Goal: Task Accomplishment & Management: Use online tool/utility

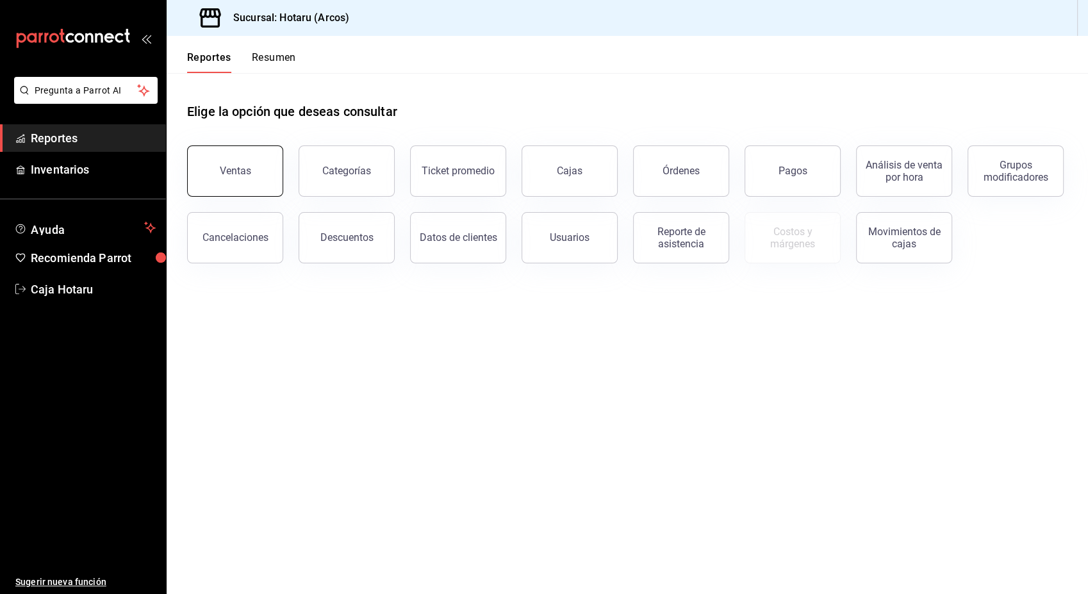
click at [233, 165] on div "Ventas" at bounding box center [235, 171] width 31 height 12
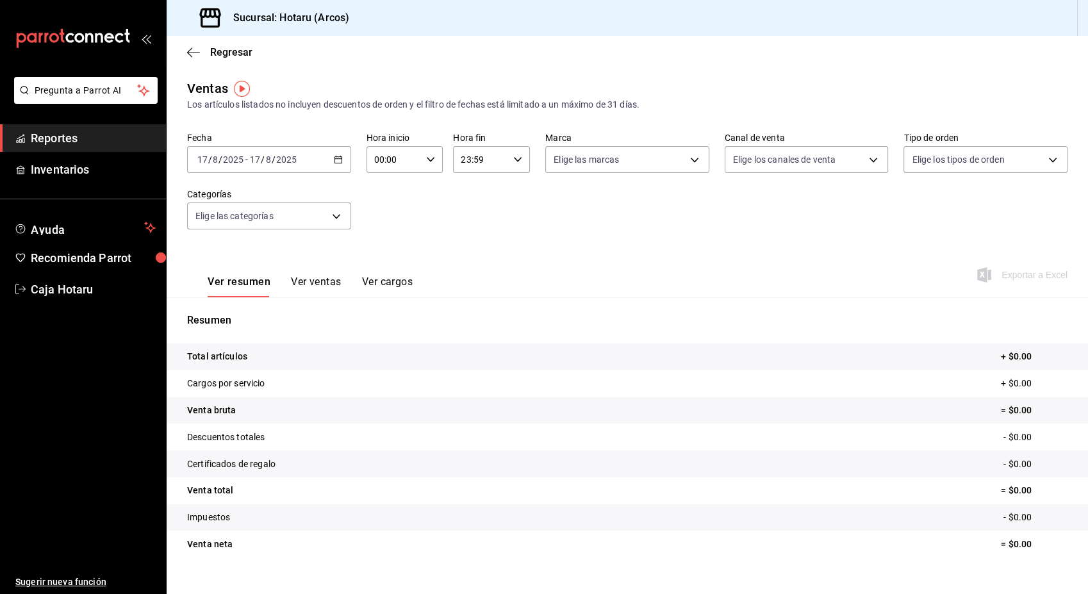
click at [334, 167] on div "[DATE] [DATE] - [DATE] [DATE]" at bounding box center [269, 159] width 164 height 27
click at [255, 312] on span "Rango de fechas" at bounding box center [247, 313] width 99 height 13
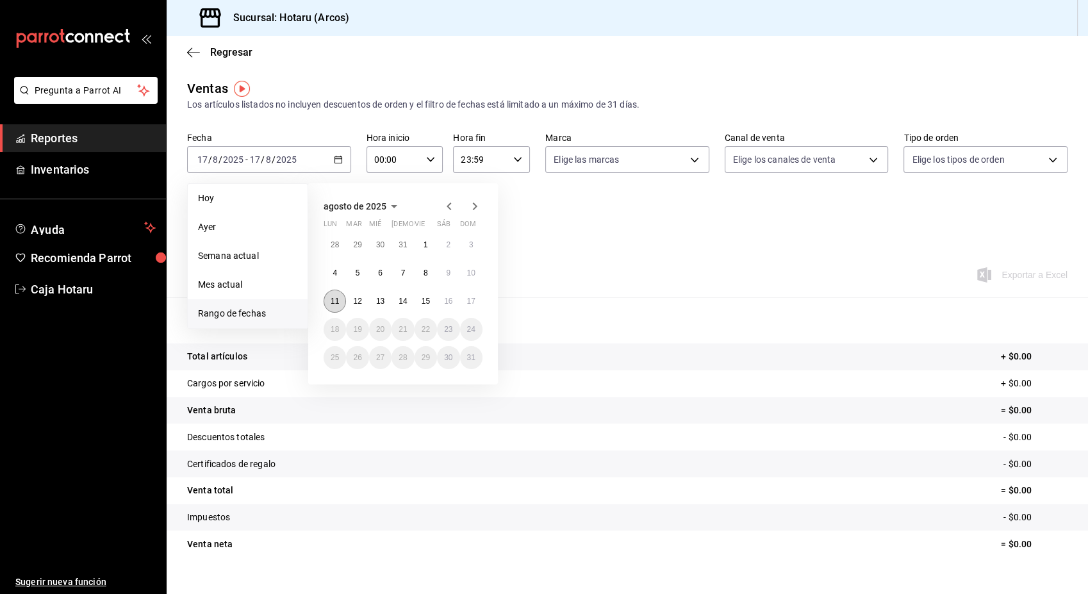
click at [332, 305] on abbr "11" at bounding box center [335, 301] width 8 height 9
click at [361, 297] on abbr "12" at bounding box center [357, 301] width 8 height 9
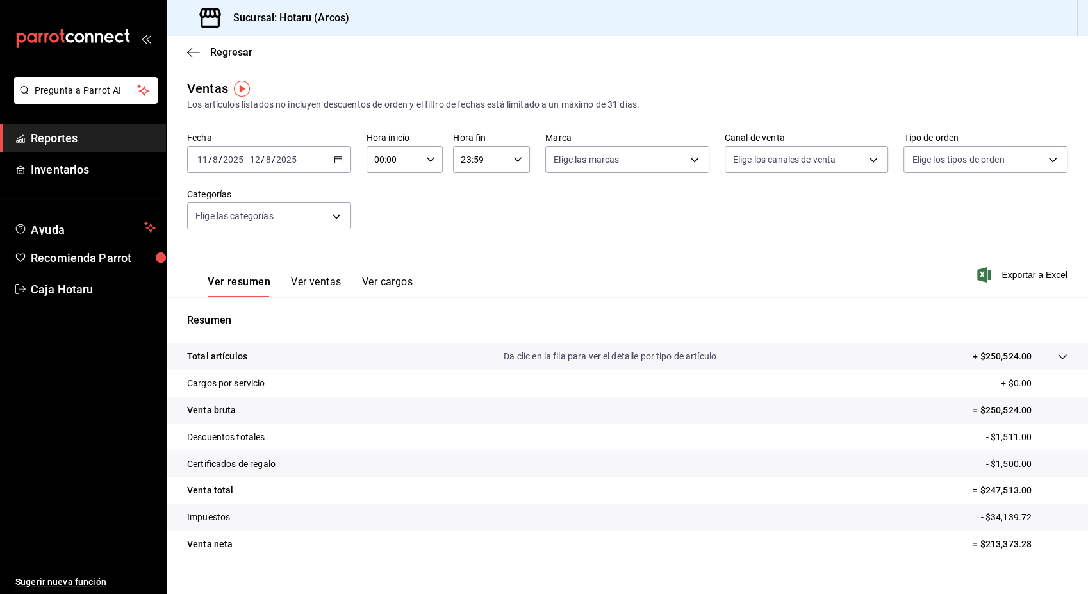
click at [333, 168] on div "[DATE] [DATE] - [DATE] [DATE]" at bounding box center [269, 159] width 164 height 27
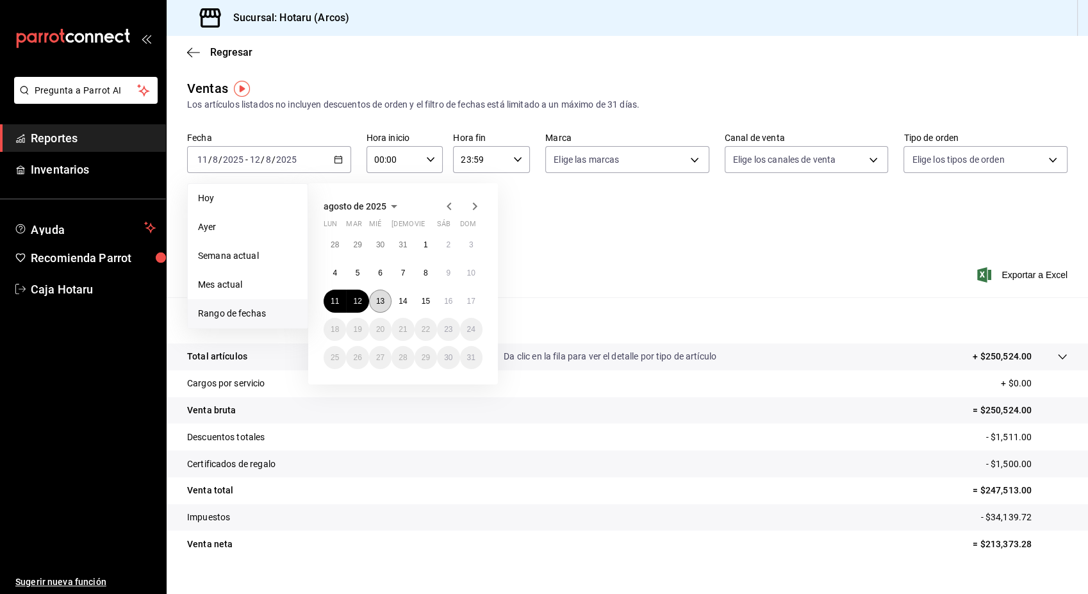
click at [386, 295] on button "13" at bounding box center [380, 301] width 22 height 23
click at [338, 300] on abbr "11" at bounding box center [335, 301] width 8 height 9
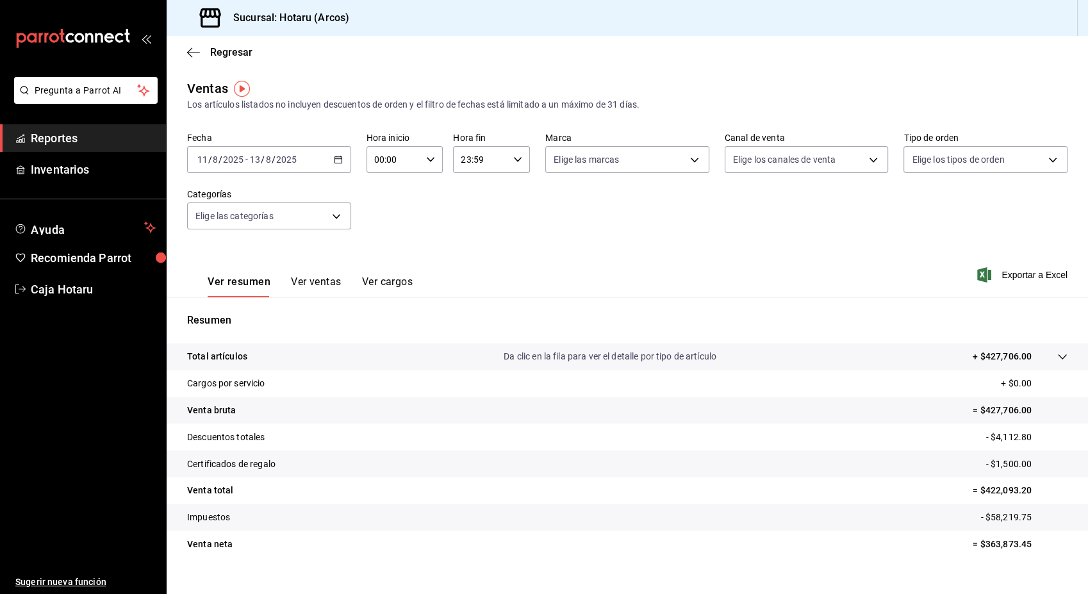
click at [340, 163] on icon "button" at bounding box center [338, 159] width 9 height 9
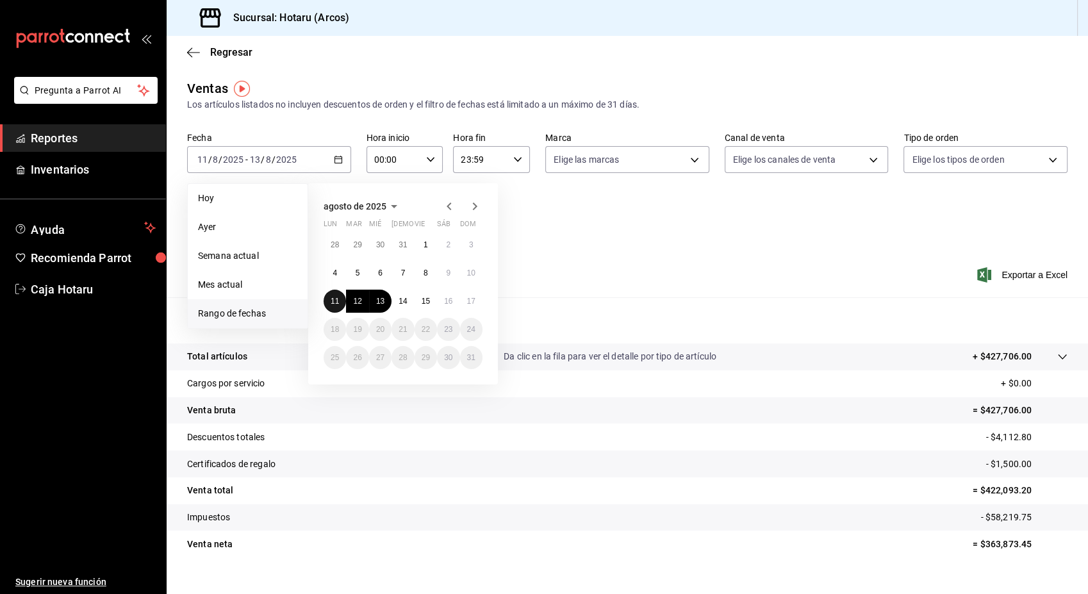
click at [331, 300] on abbr "11" at bounding box center [335, 301] width 8 height 9
click at [447, 296] on button "16" at bounding box center [448, 301] width 22 height 23
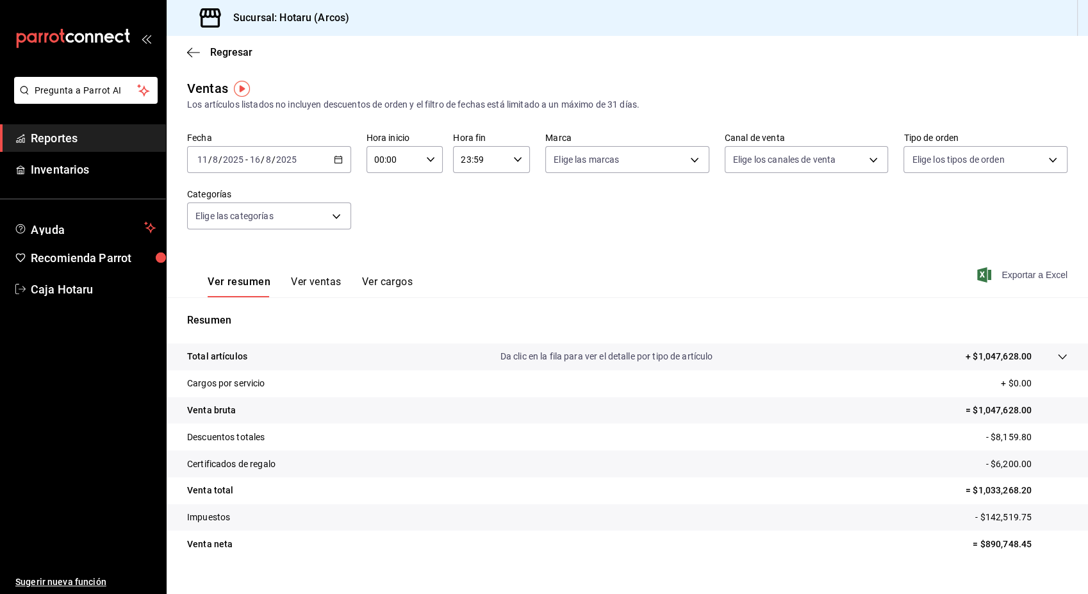
click at [987, 269] on span "Exportar a Excel" at bounding box center [1023, 274] width 88 height 15
